Goal: Information Seeking & Learning: Learn about a topic

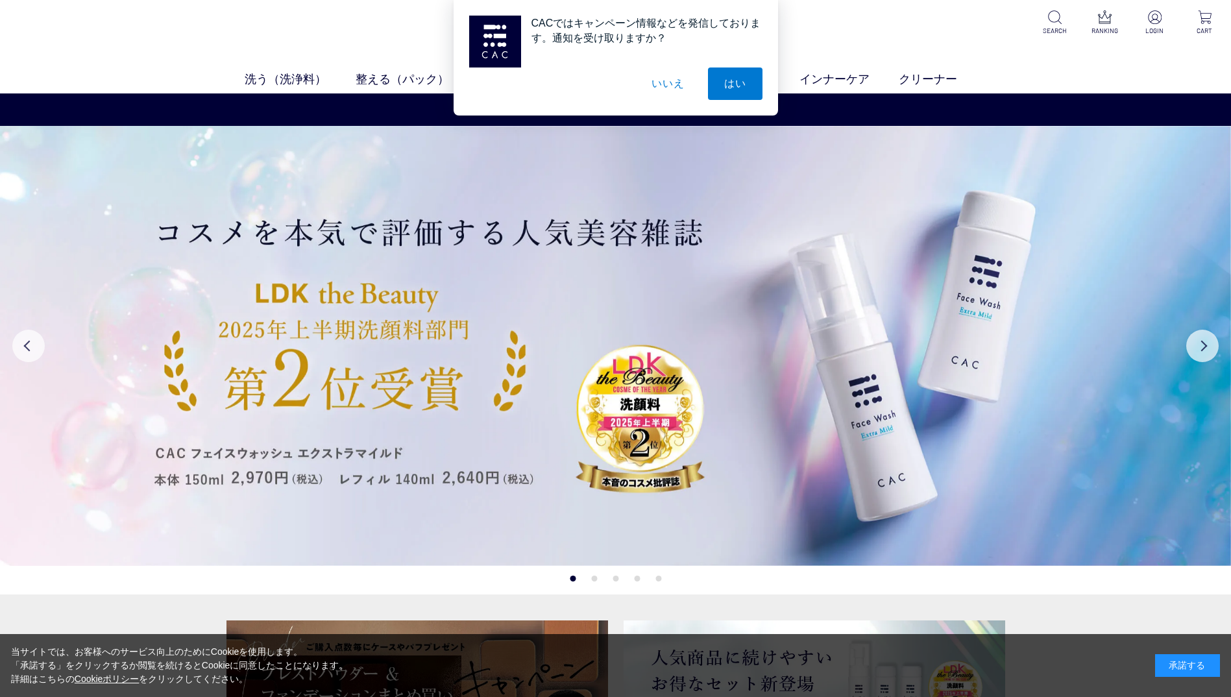
click at [662, 84] on button "いいえ" at bounding box center [667, 83] width 65 height 32
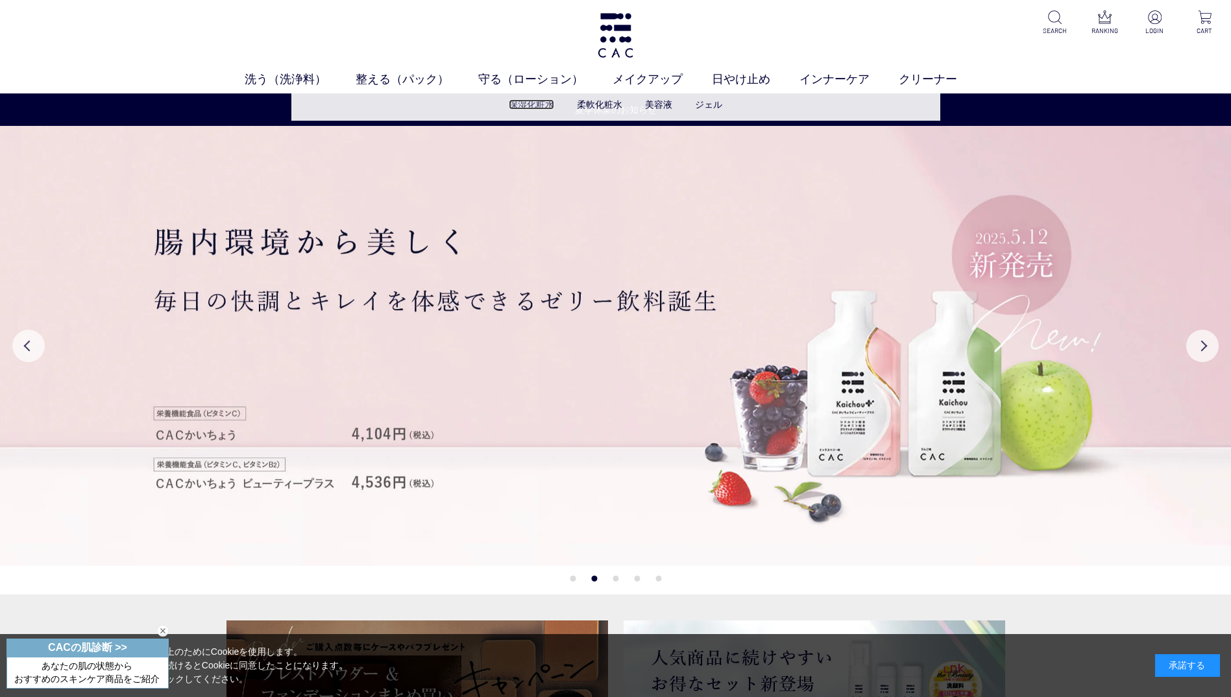
click at [539, 105] on link "保湿化粧水" at bounding box center [531, 104] width 45 height 10
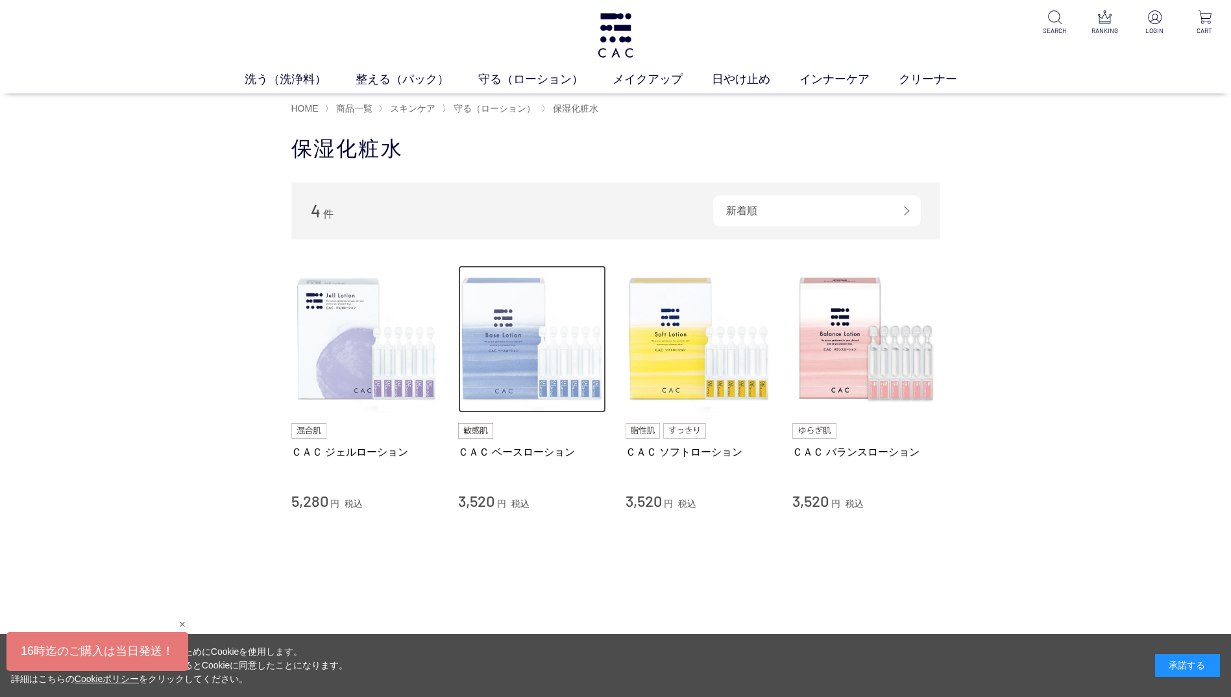
click at [573, 389] on img at bounding box center [532, 339] width 148 height 148
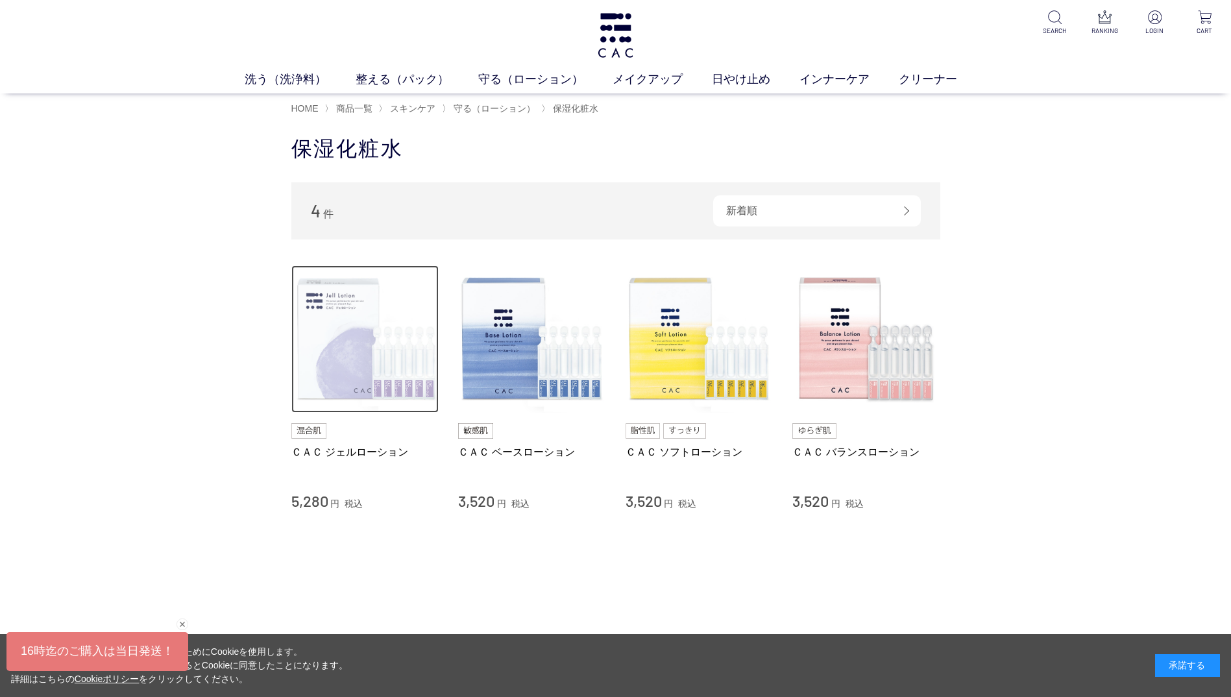
click at [364, 369] on img at bounding box center [365, 339] width 148 height 148
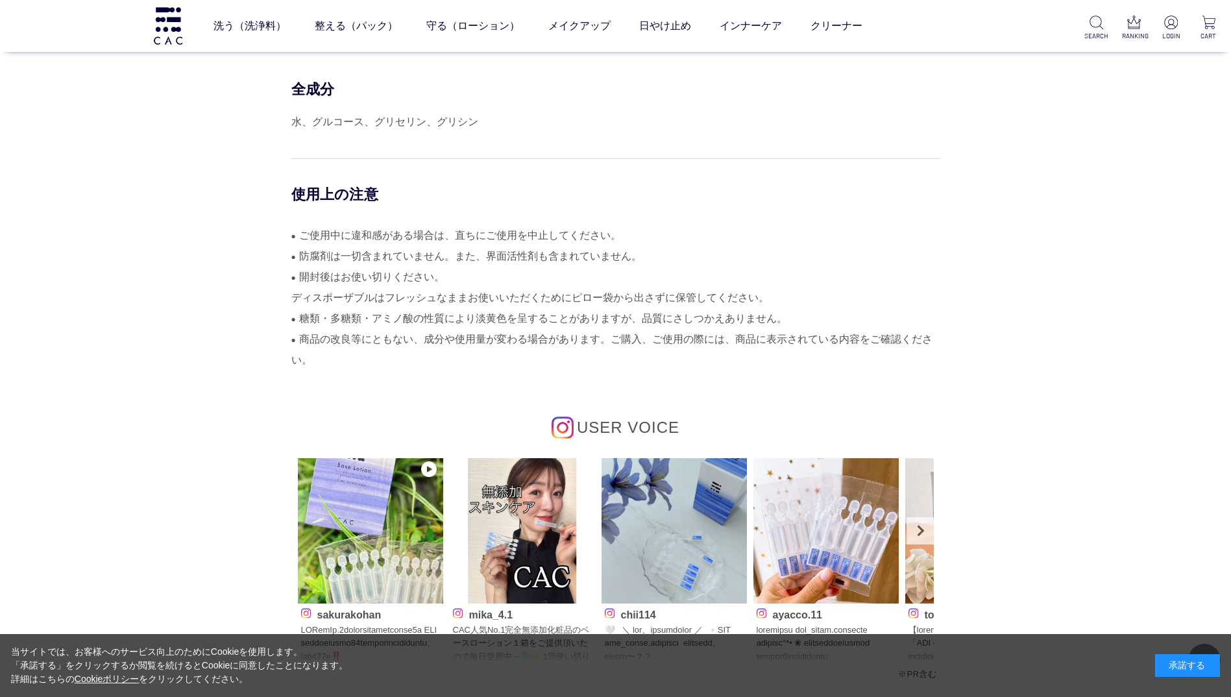
scroll to position [5970, 0]
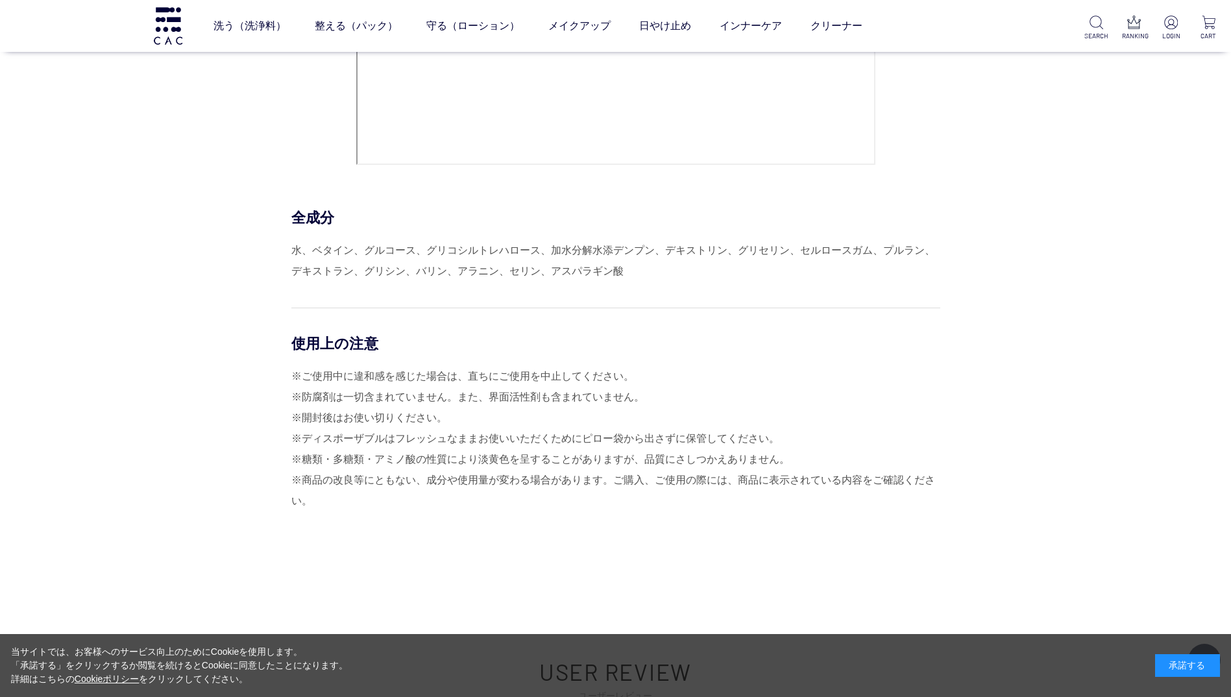
scroll to position [5775, 0]
